Goal: Information Seeking & Learning: Check status

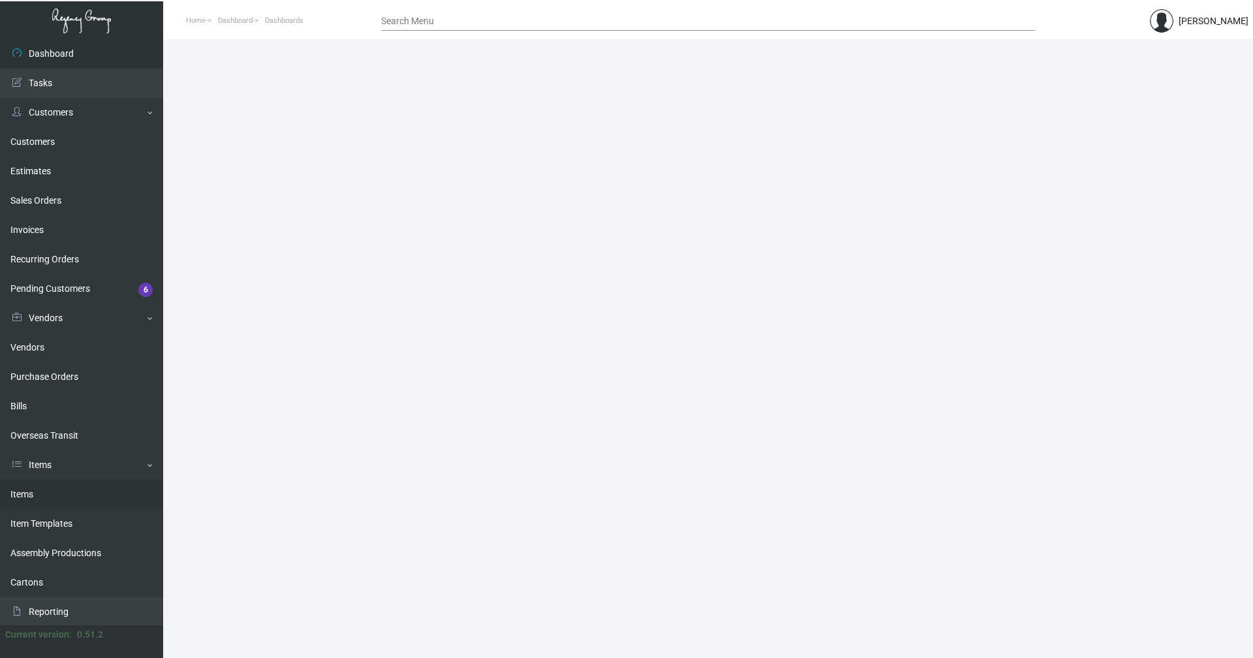
click at [43, 483] on link "Items" at bounding box center [81, 494] width 163 height 29
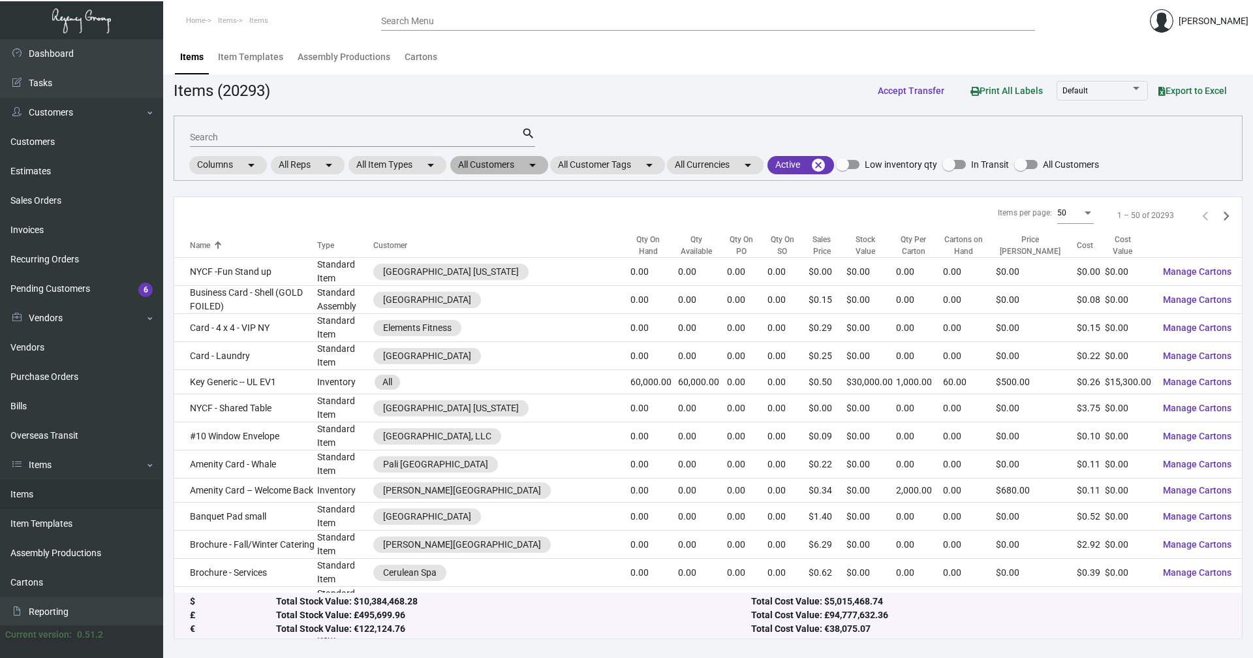
click at [494, 166] on mat-chip "All Customers arrow_drop_down" at bounding box center [499, 165] width 98 height 18
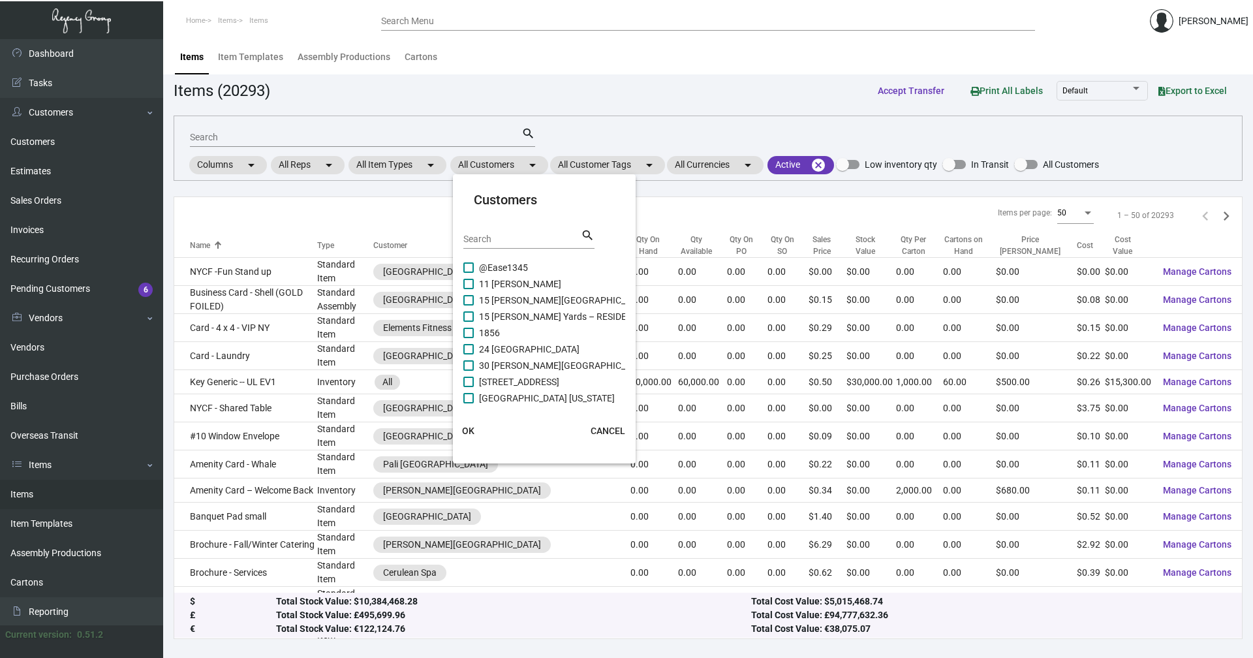
click at [508, 241] on input "Search" at bounding box center [521, 239] width 117 height 10
paste input "Moxy [GEOGRAPHIC_DATA]"
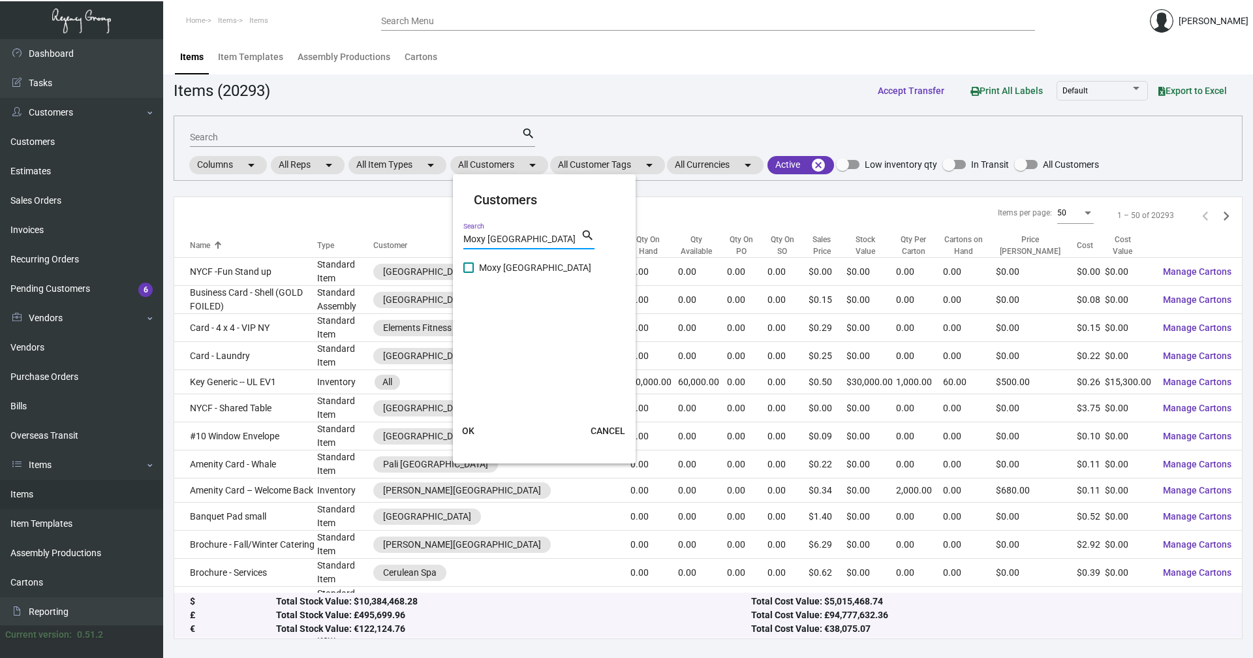
type input "Moxy [GEOGRAPHIC_DATA]"
drag, startPoint x: 468, startPoint y: 268, endPoint x: 490, endPoint y: 320, distance: 56.7
click at [468, 268] on span at bounding box center [468, 267] width 10 height 10
click at [468, 273] on input "Moxy [GEOGRAPHIC_DATA]" at bounding box center [468, 273] width 1 height 1
checkbox input "true"
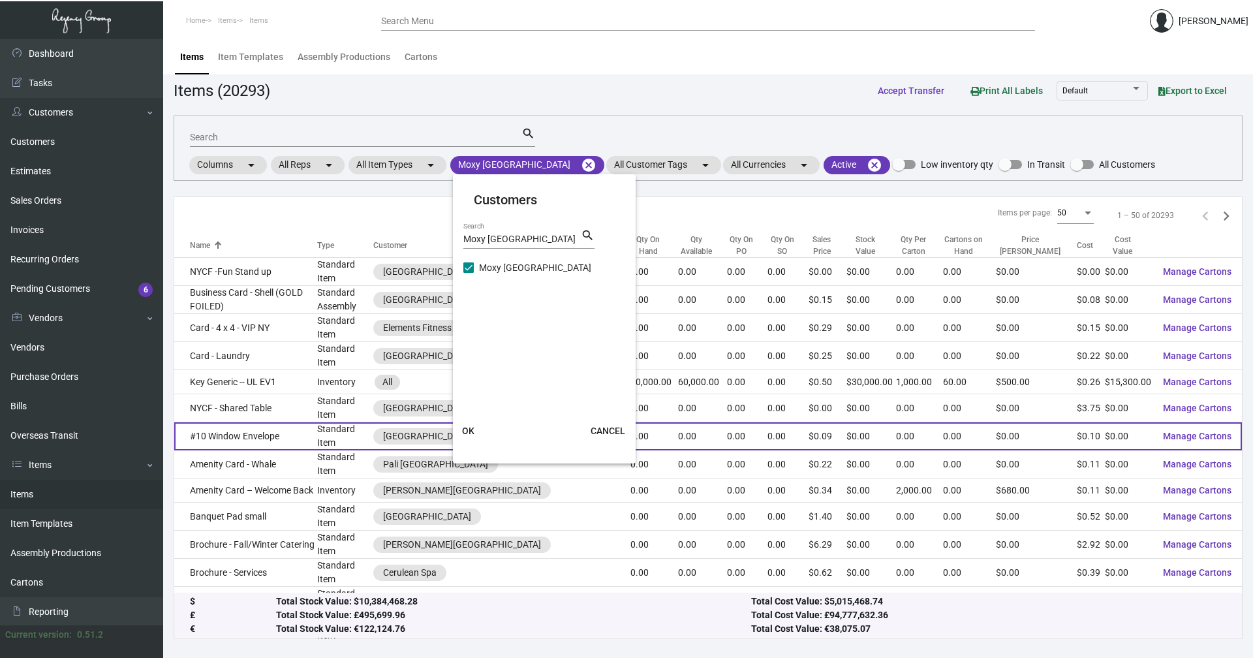
click at [470, 429] on span "OK" at bounding box center [468, 430] width 12 height 10
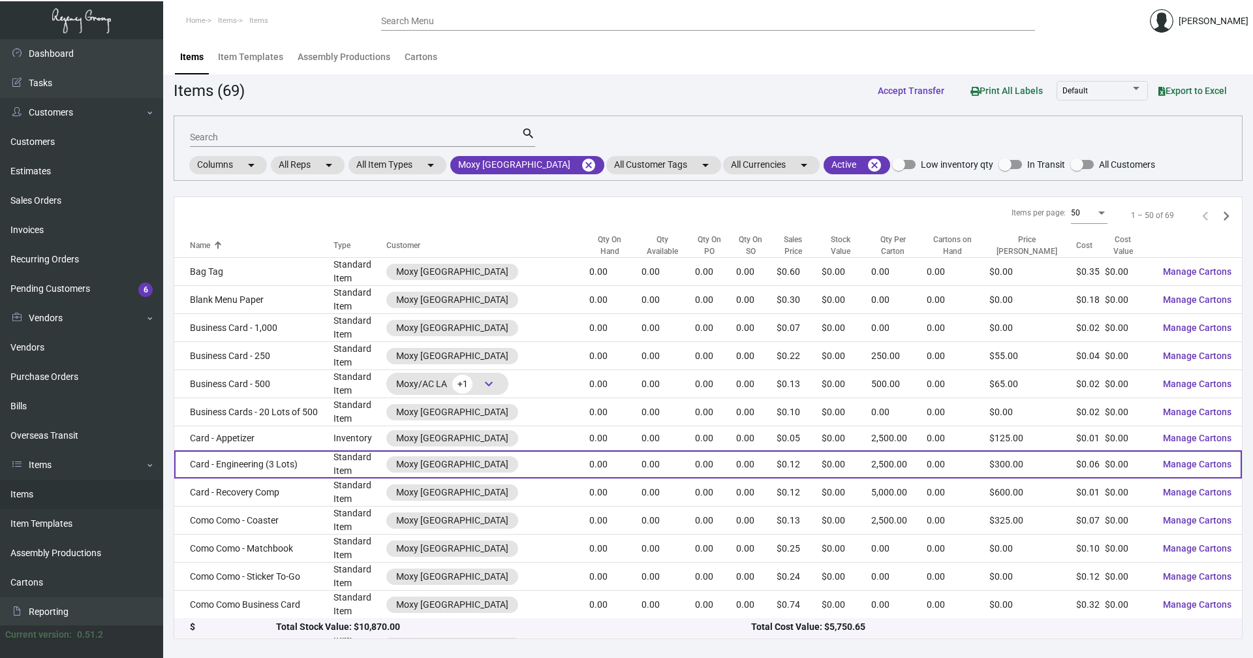
click at [289, 463] on td "Card - Engineering (3 Lots)" at bounding box center [253, 464] width 159 height 28
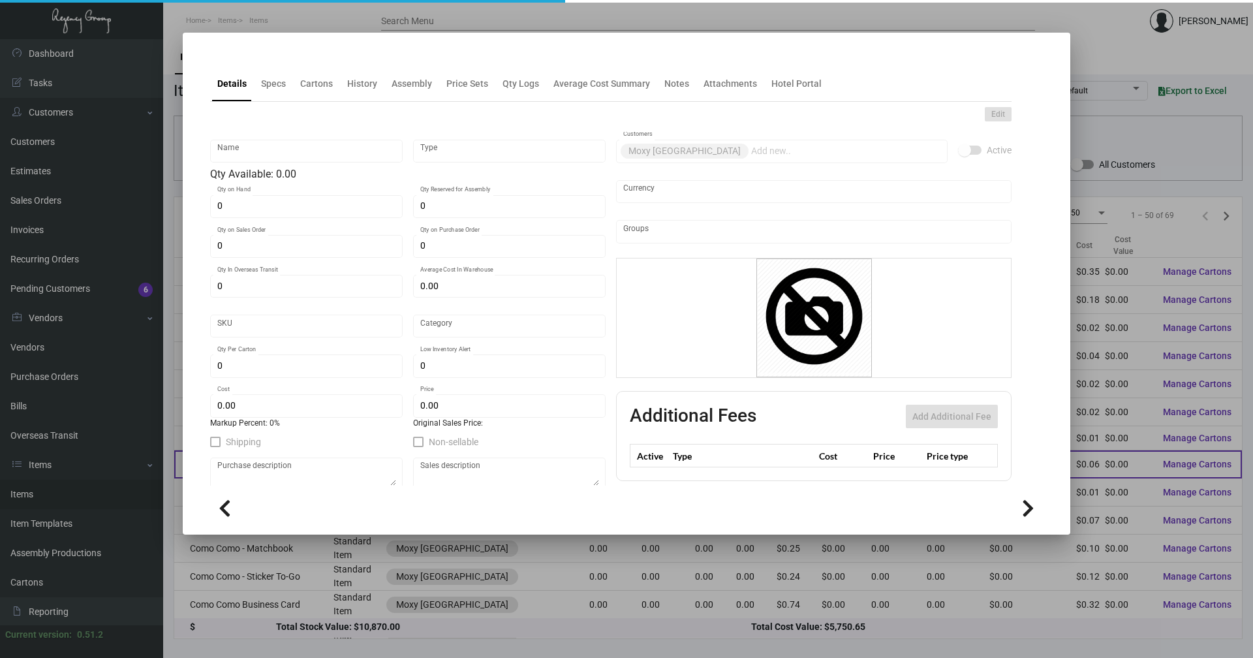
type input "Card - Engineering (3 Lots)"
type input "Standard Item"
type input "$ 0.00"
type input "Standard"
type input "2,500"
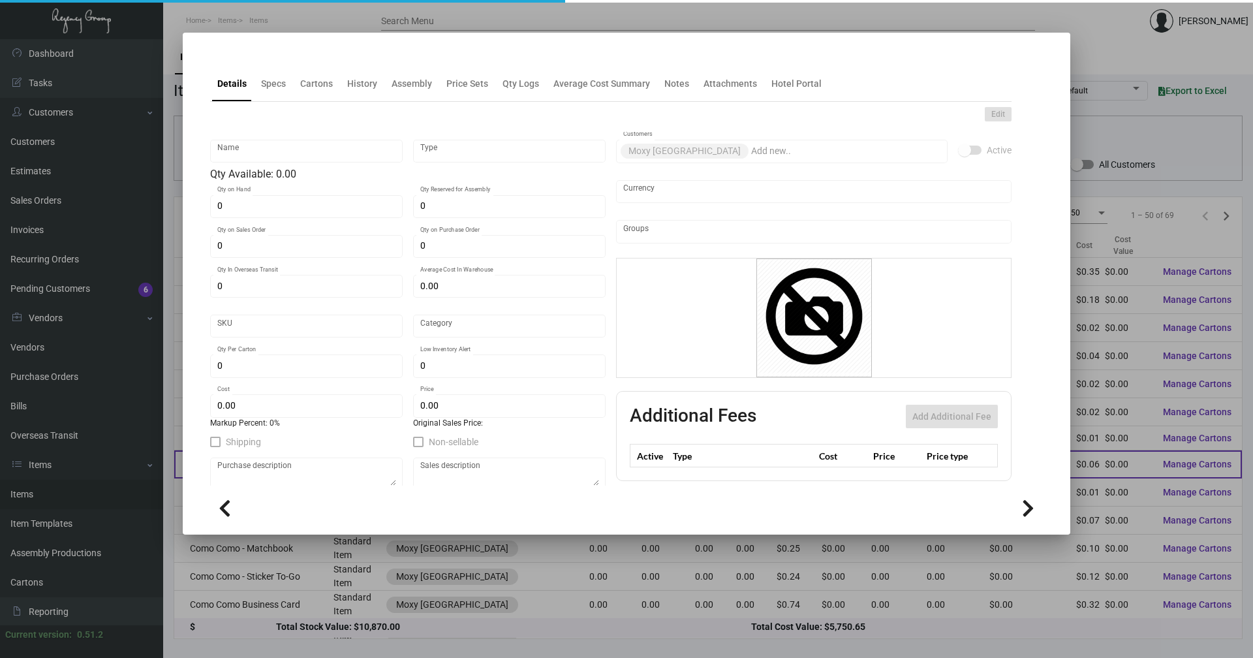
type input "$ 0.06"
type input "$ 0.12"
checkbox input "true"
type input "United States Dollar $"
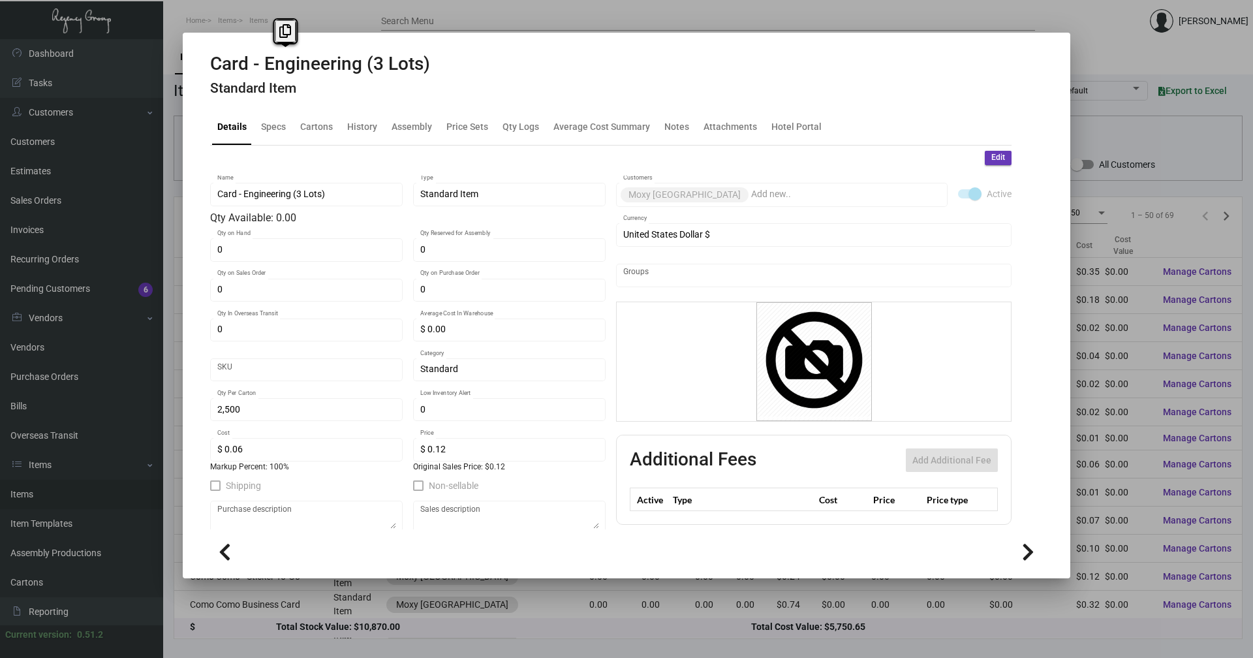
drag, startPoint x: 361, startPoint y: 69, endPoint x: 168, endPoint y: 67, distance: 192.5
click at [168, 67] on div "Card - Engineering (3 Lots) Standard Item Details Specs Cartons History Assembl…" at bounding box center [626, 329] width 1253 height 658
click at [351, 125] on div "History" at bounding box center [362, 127] width 30 height 14
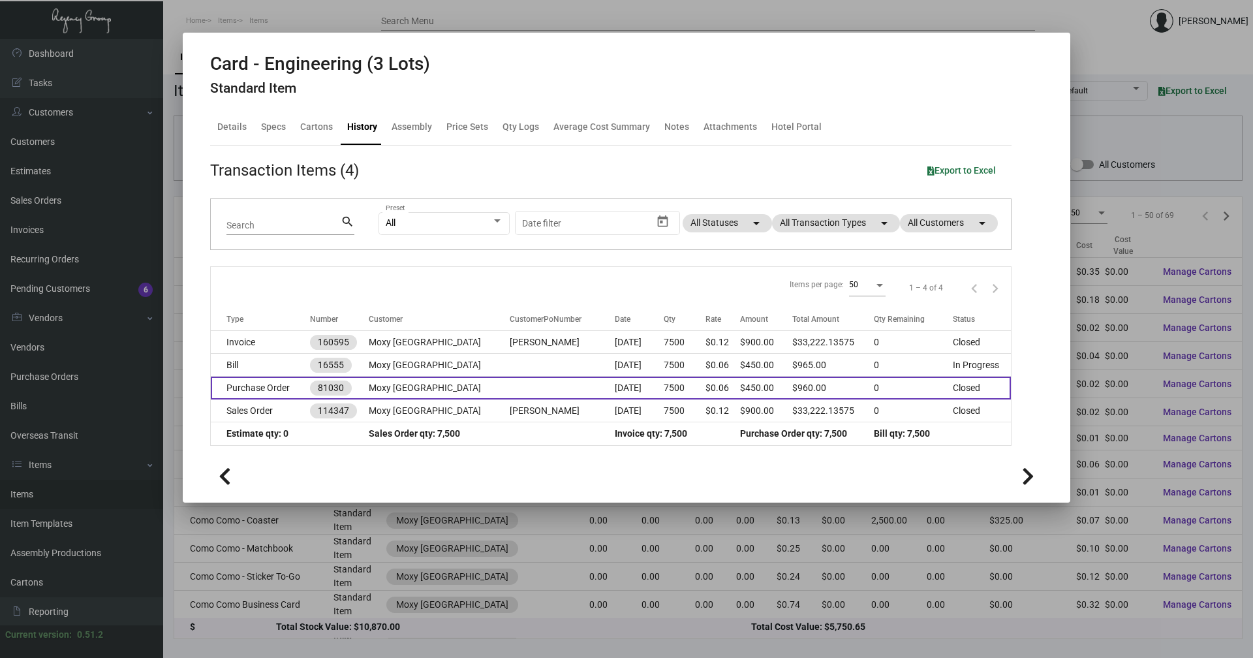
click at [266, 386] on td "Purchase Order" at bounding box center [260, 388] width 99 height 23
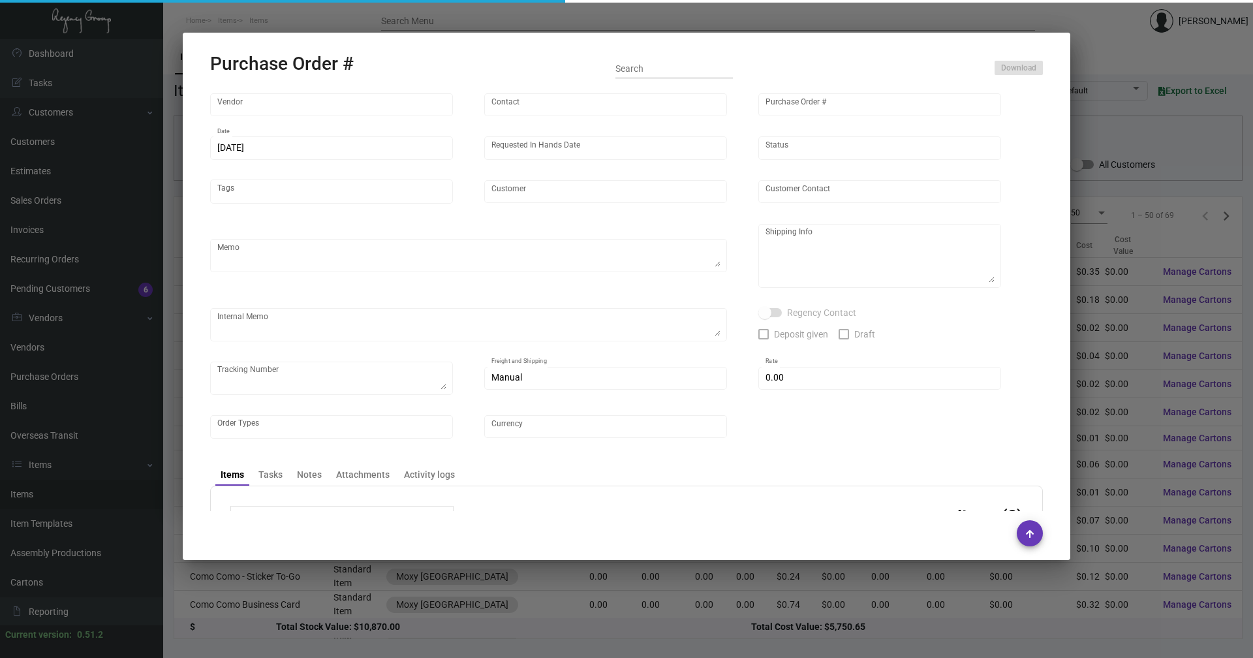
type input "Team Concept"
type input "[PERSON_NAME]"
type input "81030"
type input "[DATE]"
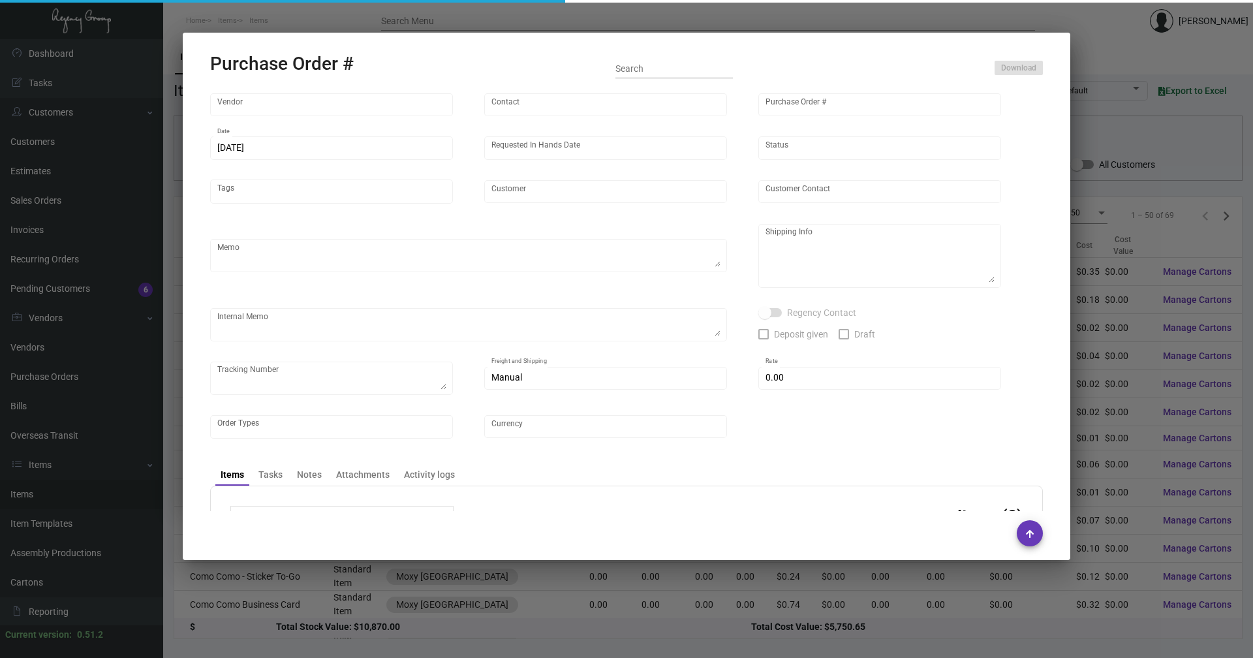
type input "Moxy [GEOGRAPHIC_DATA]"
type textarea "Please try to ship out before [DATE]. Thanks!"
type textarea "Regency Group NJ [PERSON_NAME] [STREET_ADDRESS]"
type input "$ 0.00"
type input "United States Dollar $"
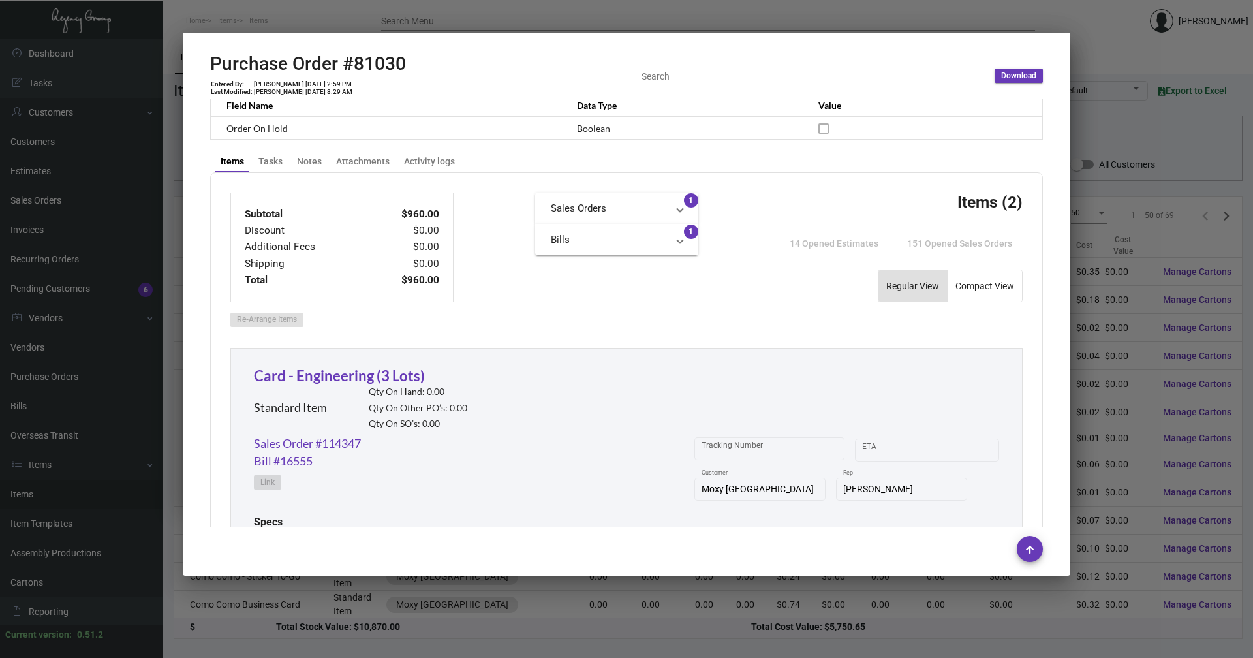
scroll to position [301, 0]
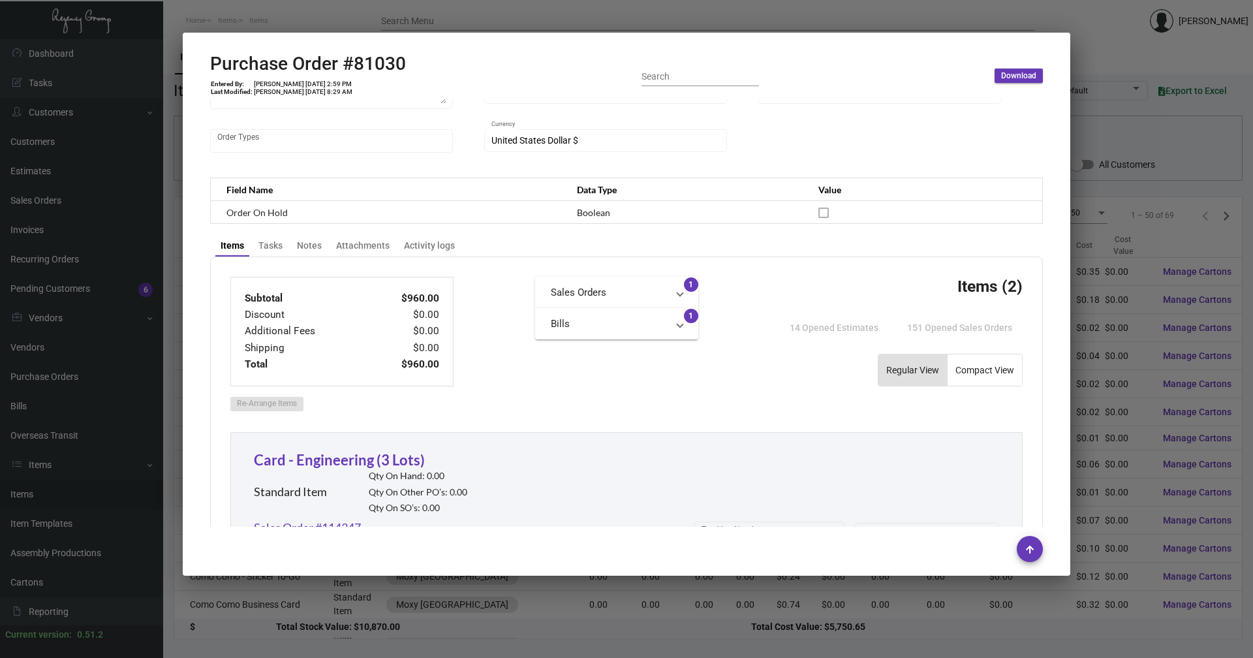
click at [1140, 247] on div at bounding box center [626, 329] width 1253 height 658
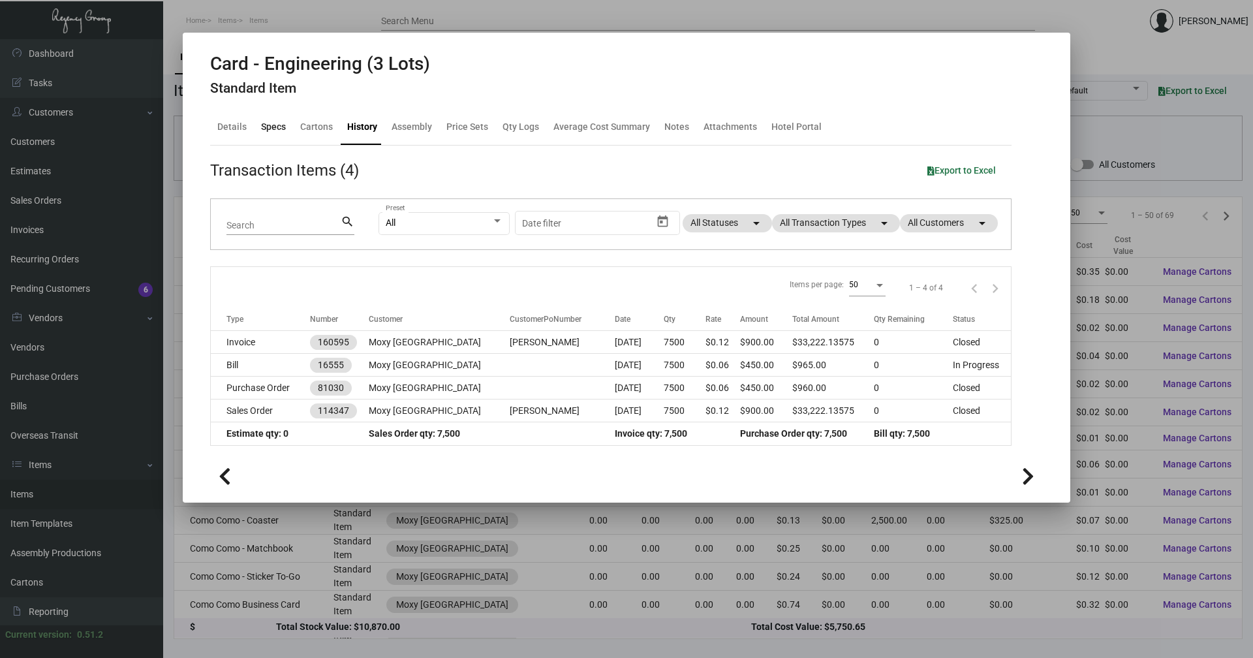
click at [273, 121] on div "Specs" at bounding box center [273, 127] width 25 height 14
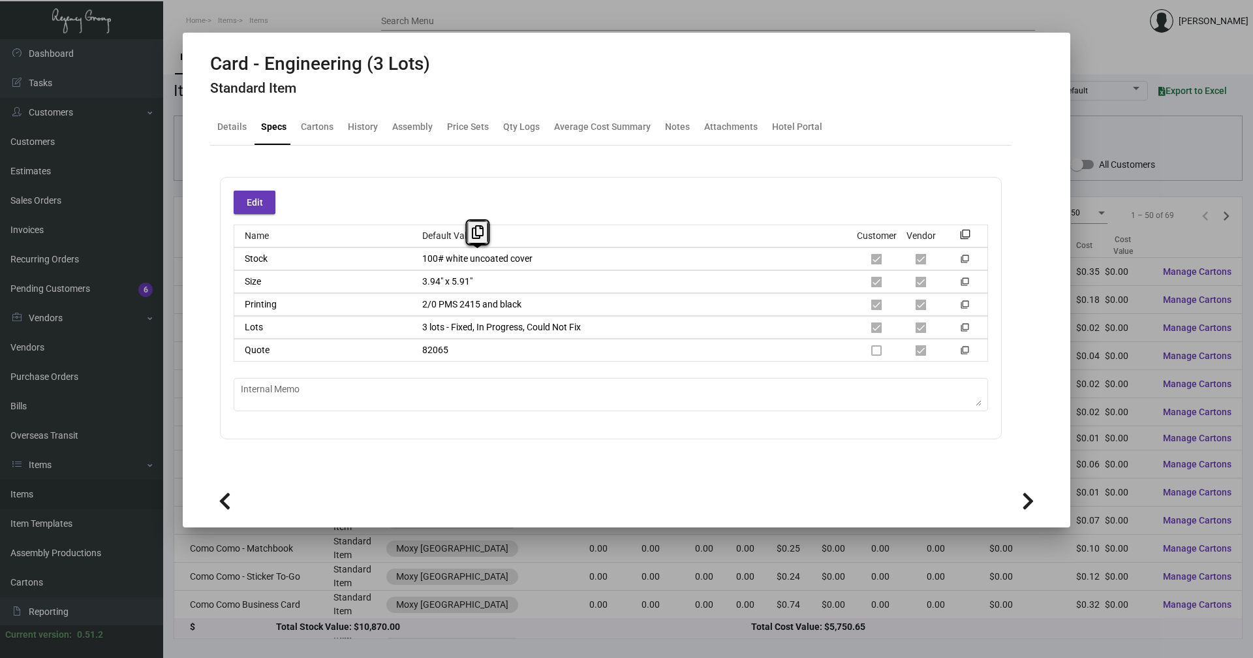
click at [375, 266] on div "Stock 100# white uncoated cover filter_none" at bounding box center [611, 258] width 754 height 23
click at [405, 286] on div "Size 3.94" x 5.91" filter_none" at bounding box center [611, 281] width 754 height 23
click at [472, 293] on div "Printing 2/0 PMS 2415 and black filter_none" at bounding box center [611, 304] width 754 height 23
click at [417, 308] on div "2/0 PMS 2415 and black" at bounding box center [633, 305] width 443 height 14
click at [490, 206] on div "Edit" at bounding box center [611, 202] width 754 height 23
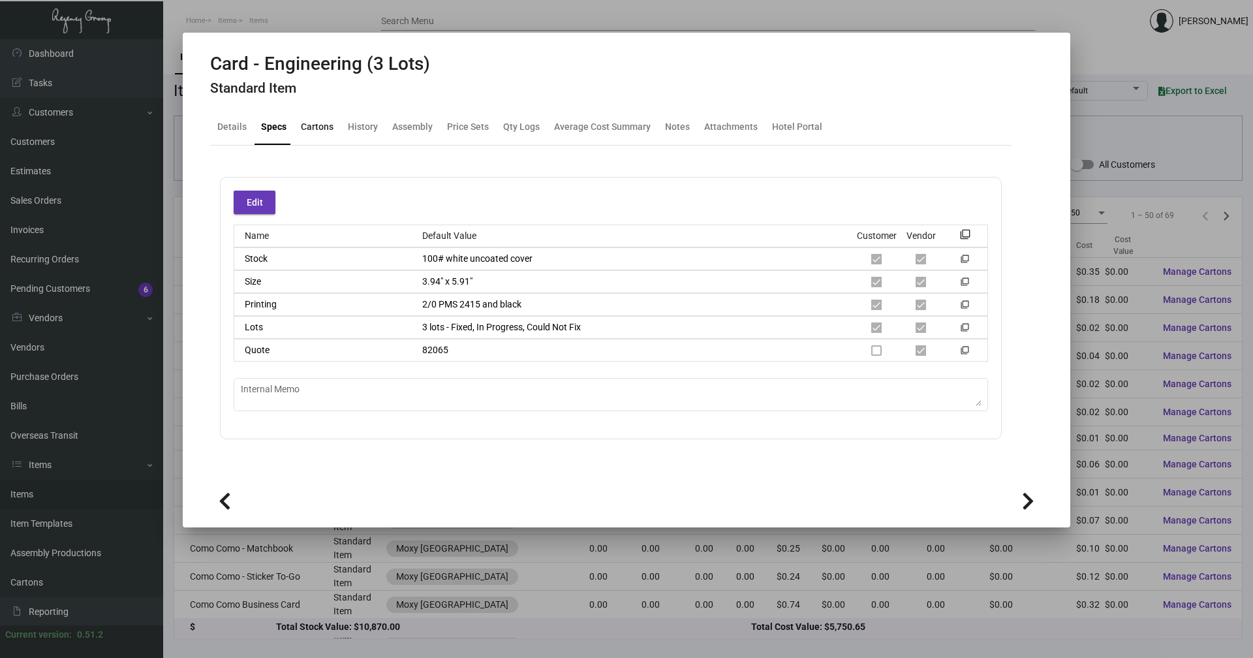
click at [326, 134] on div "Cartons" at bounding box center [317, 127] width 43 height 31
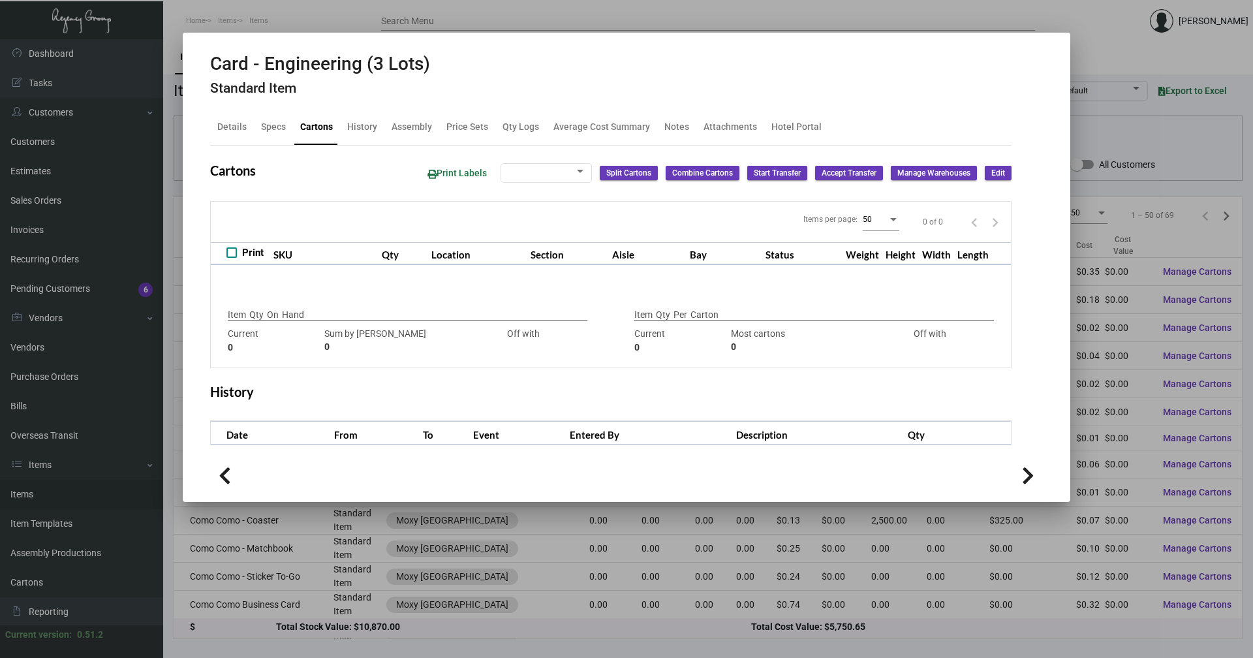
checkbox input "true"
type input "0"
type input "2,500"
type input "+2500"
click at [375, 131] on div "History" at bounding box center [362, 127] width 30 height 14
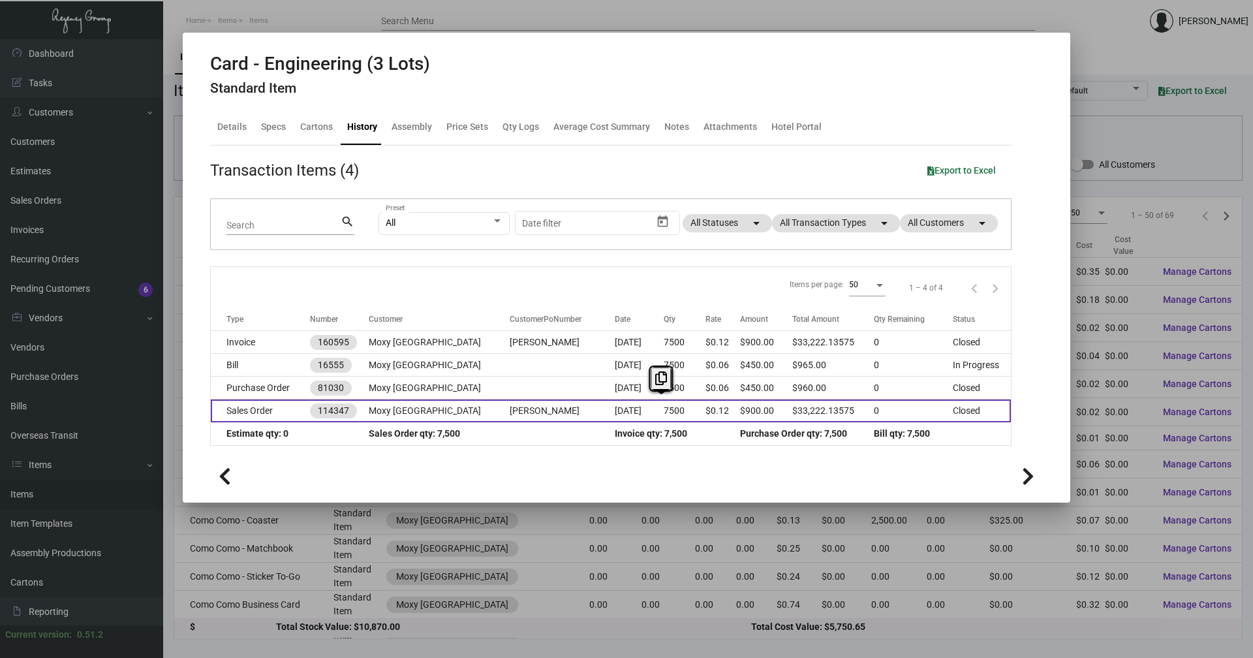
copy tr "7500"
drag, startPoint x: 688, startPoint y: 416, endPoint x: 653, endPoint y: 414, distance: 35.3
click at [653, 414] on tr "Sales Order 114347 Moxy South Beach [PERSON_NAME] [DATE] 7500 $0.12 $900.00 $33…" at bounding box center [611, 410] width 800 height 23
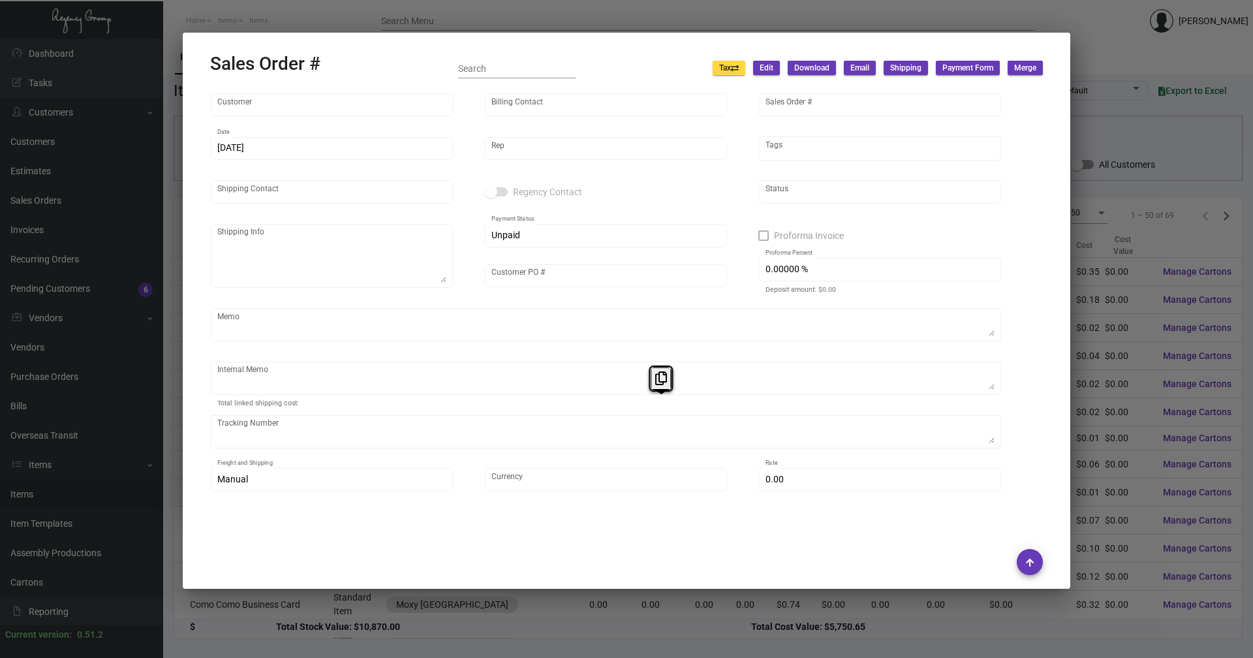
type input "Moxy [GEOGRAPHIC_DATA]"
type input "[PERSON_NAME]"
type input "114347"
type input "[DATE]"
type input "[PERSON_NAME]"
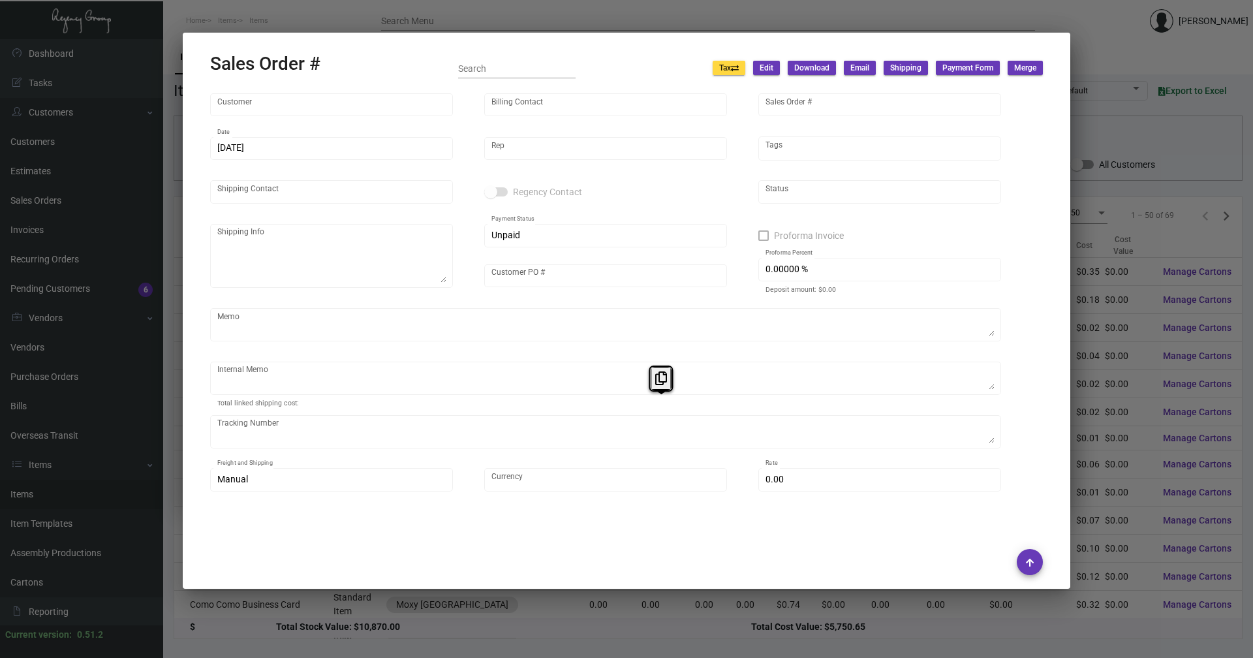
type input "[PERSON_NAME]"
type textarea "Moxy [GEOGRAPHIC_DATA] [PERSON_NAME] [STREET_ADDRESS][US_STATE]"
type input "[PERSON_NAME]"
checkbox input "true"
type input "50.00000 %"
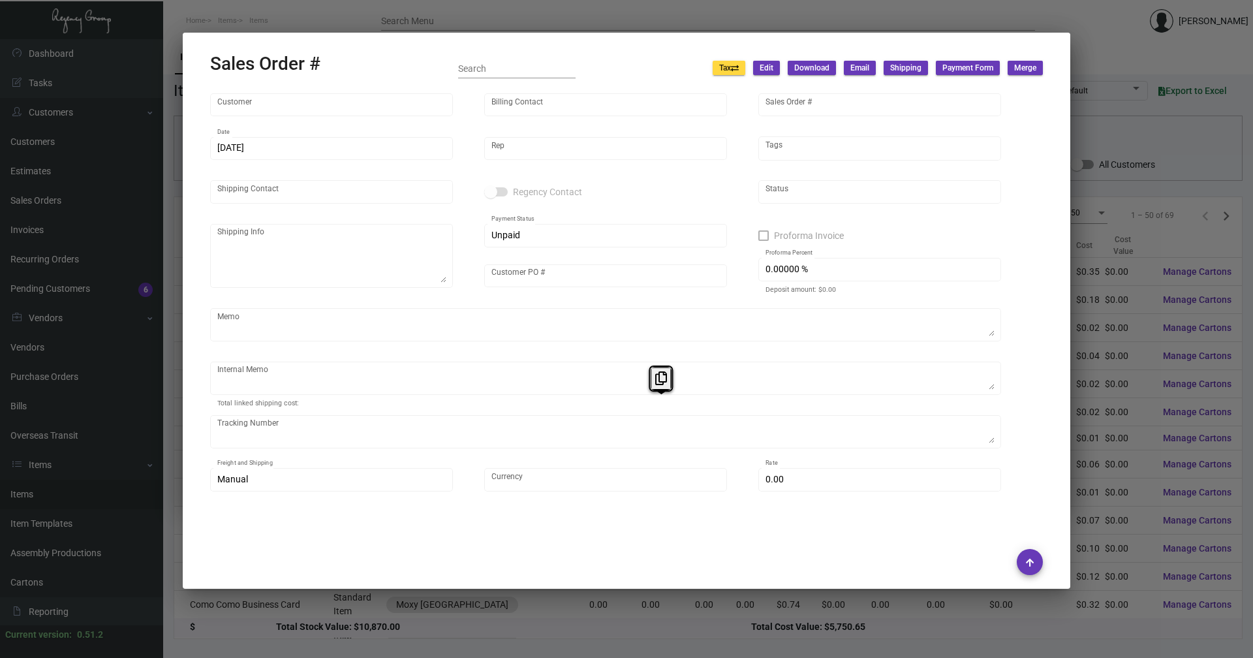
type textarea "Opening order for hotel. To be shipped out mid-[DATE]. UPS Ground $14.16 TK# 1Z…"
type input "United States Dollar $"
type input "7.00000 %"
